Goal: Check status

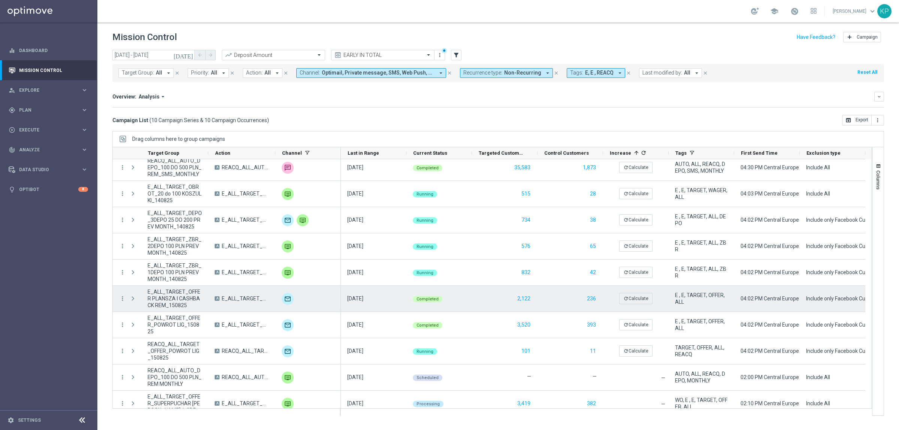
scroll to position [13, 0]
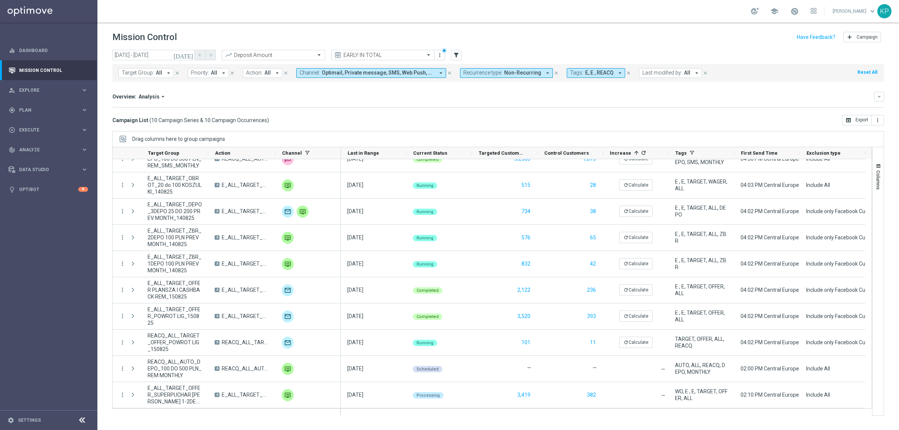
click at [188, 54] on icon "[DATE]" at bounding box center [183, 55] width 20 height 7
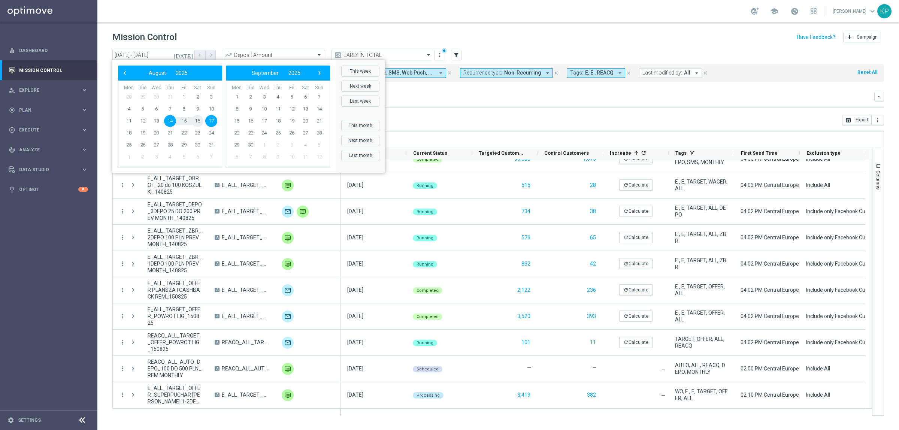
click at [192, 119] on span "16" at bounding box center [197, 121] width 12 height 12
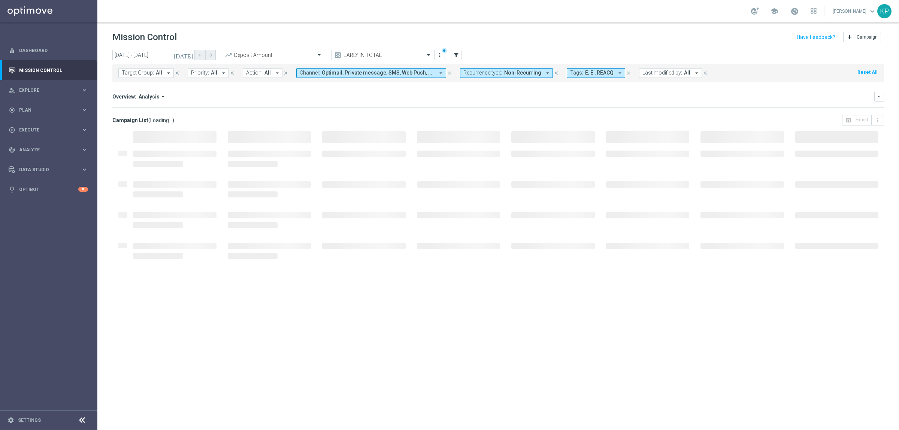
type input "[DATE] - [DATE]"
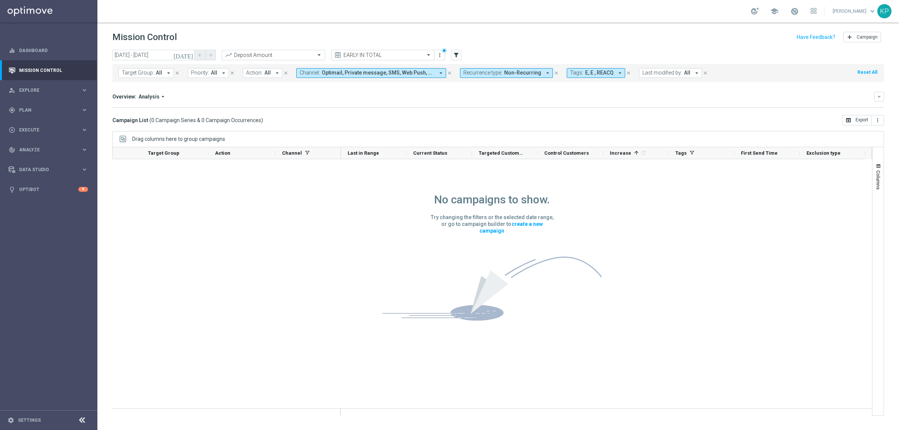
scroll to position [0, 0]
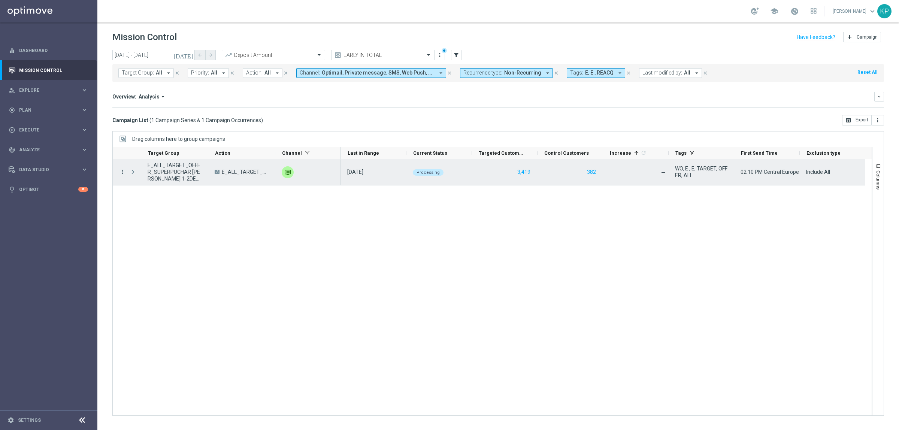
click at [121, 171] on icon "more_vert" at bounding box center [122, 171] width 7 height 7
click at [142, 176] on span "Campaign Details" at bounding box center [156, 176] width 38 height 5
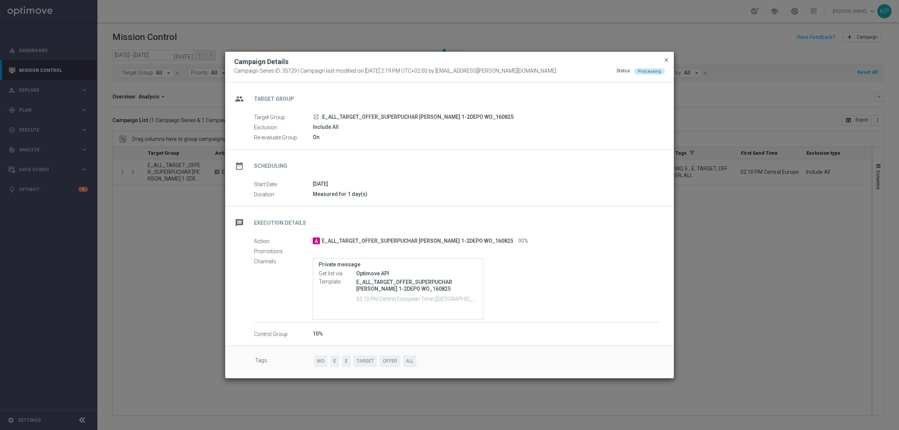
click at [664, 58] on span "close" at bounding box center [666, 60] width 6 height 6
